Goal: Task Accomplishment & Management: Use online tool/utility

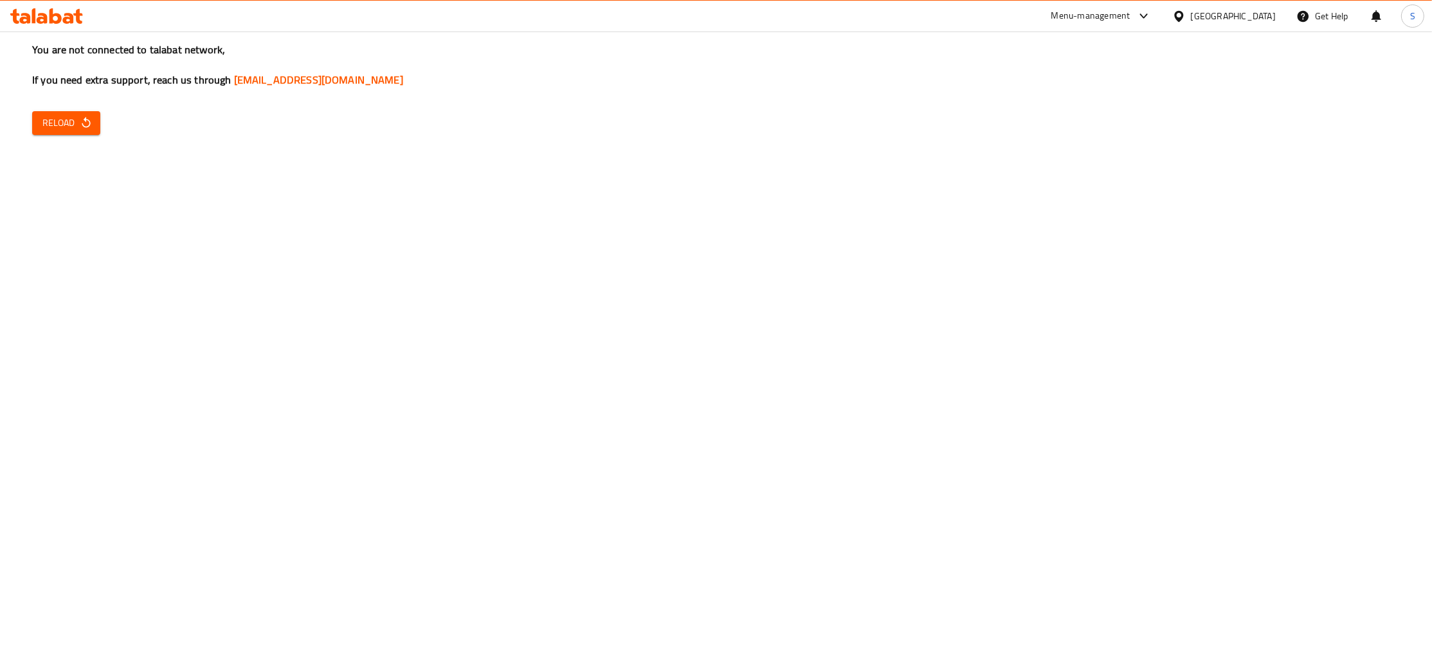
click at [86, 118] on icon "button" at bounding box center [86, 122] width 8 height 11
click at [61, 130] on span "Reload" at bounding box center [66, 123] width 48 height 16
click at [68, 119] on span "Reload" at bounding box center [66, 123] width 48 height 16
